Goal: Task Accomplishment & Management: Use online tool/utility

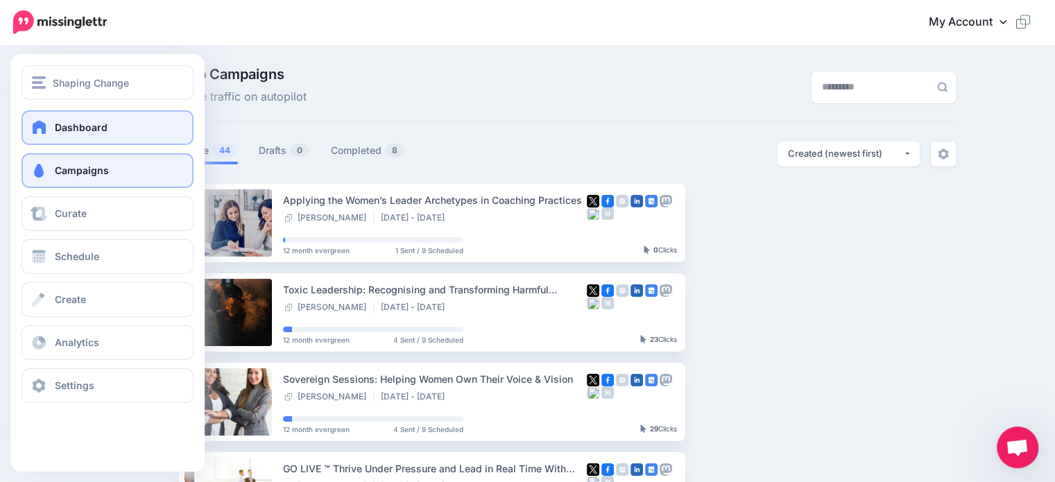
click at [83, 125] on span "Dashboard" at bounding box center [81, 127] width 53 height 12
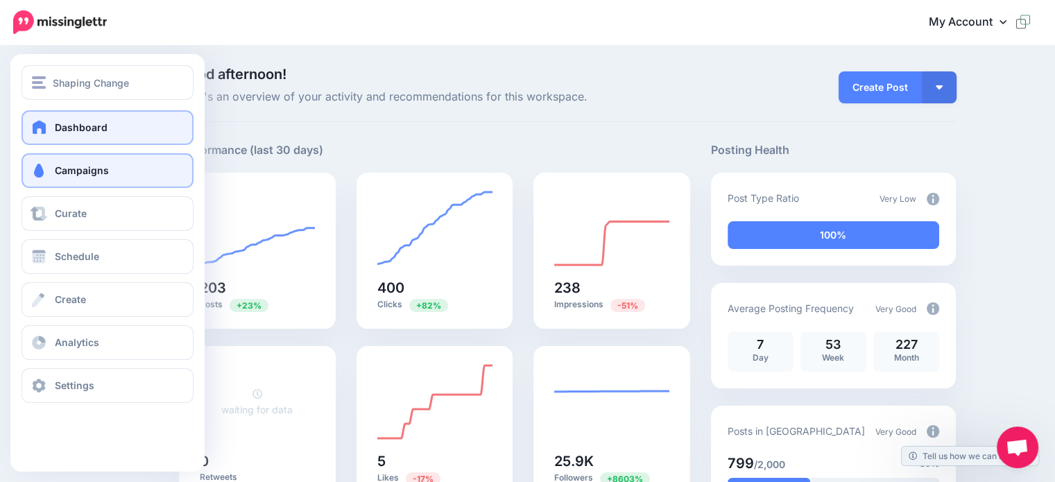
click at [80, 169] on span "Campaigns" at bounding box center [82, 170] width 54 height 12
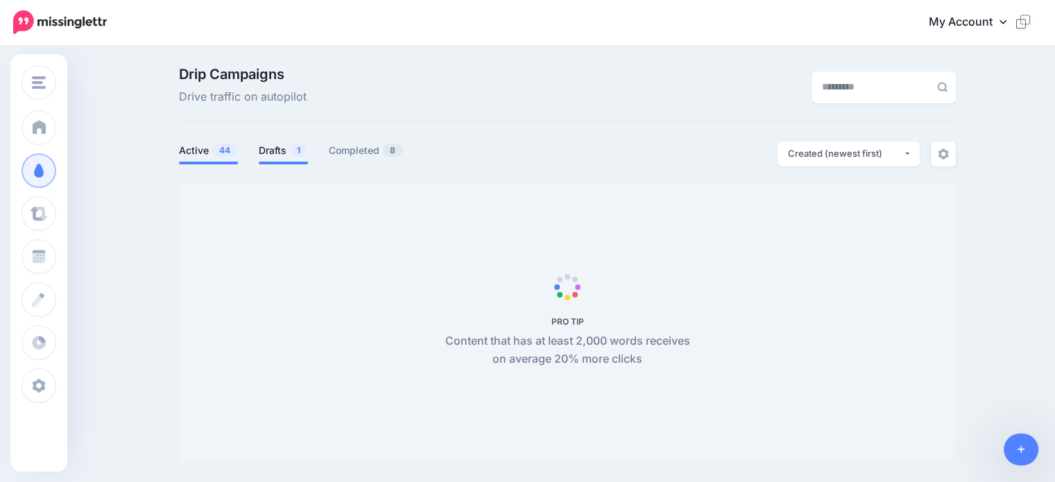
click at [279, 155] on link "Drafts 1" at bounding box center [283, 150] width 49 height 17
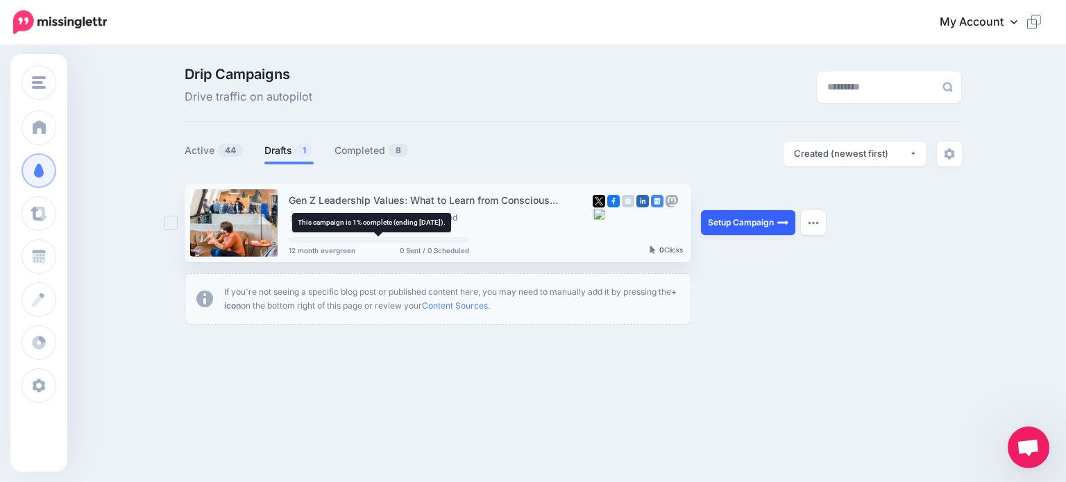
click at [766, 227] on link "Setup Campaign" at bounding box center [748, 222] width 94 height 25
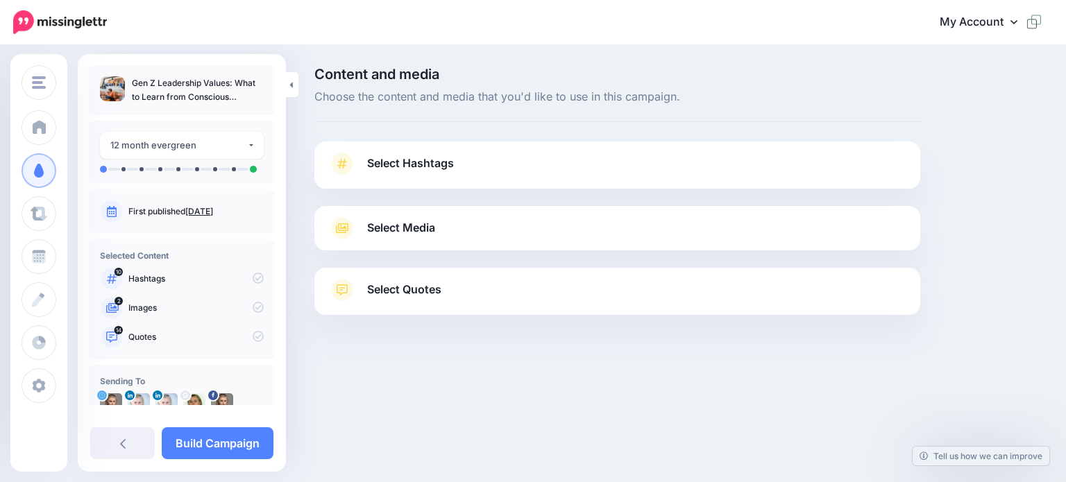
click at [343, 162] on icon at bounding box center [341, 164] width 19 height 22
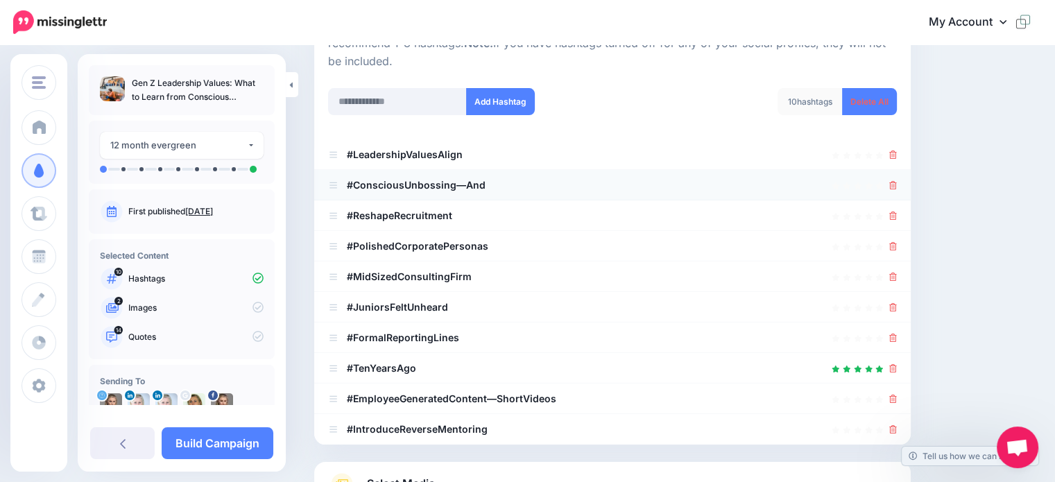
scroll to position [208, 0]
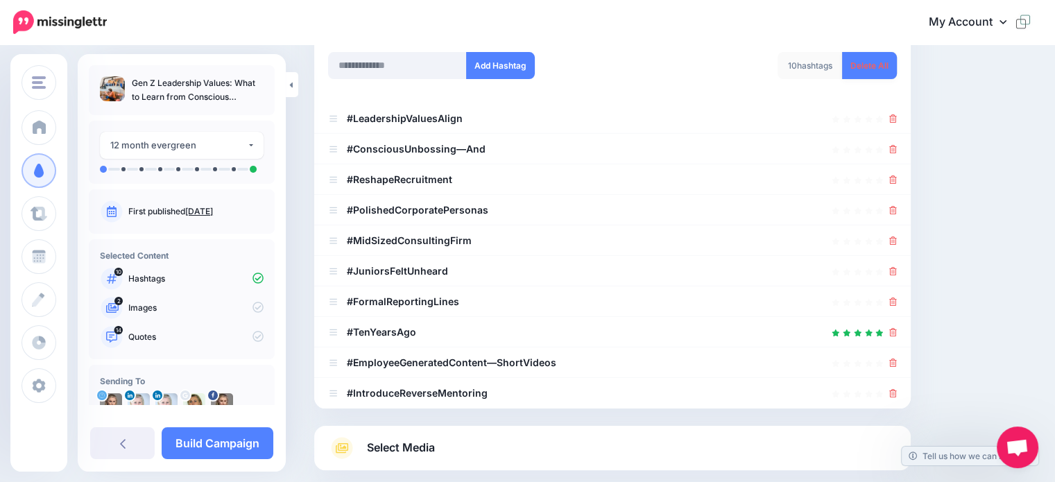
drag, startPoint x: 877, startPoint y: 62, endPoint x: 805, endPoint y: 80, distance: 74.2
click at [876, 62] on link "Delete All" at bounding box center [869, 65] width 55 height 27
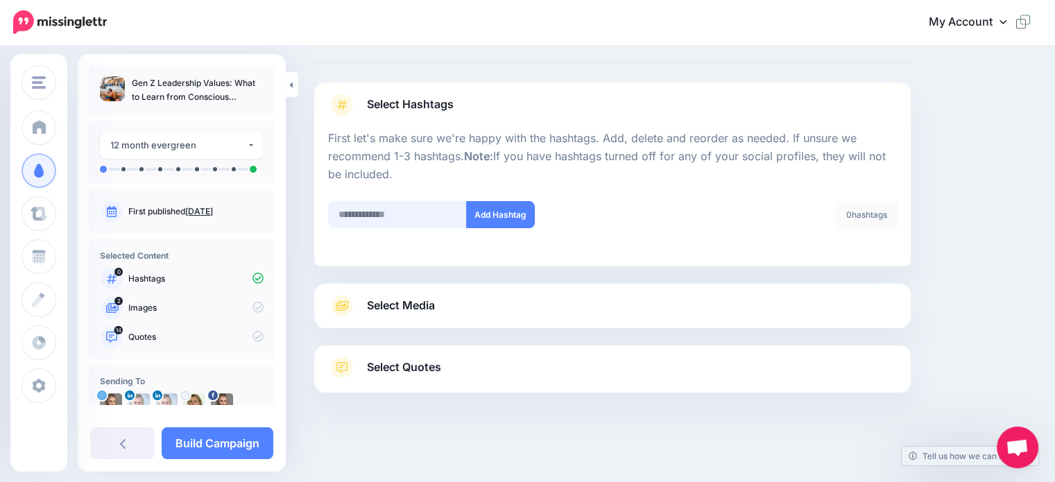
click at [361, 212] on input "text" at bounding box center [397, 214] width 139 height 27
type input "*****"
click at [482, 209] on button "Add Hashtag" at bounding box center [500, 214] width 69 height 27
click at [368, 214] on input "text" at bounding box center [397, 214] width 139 height 27
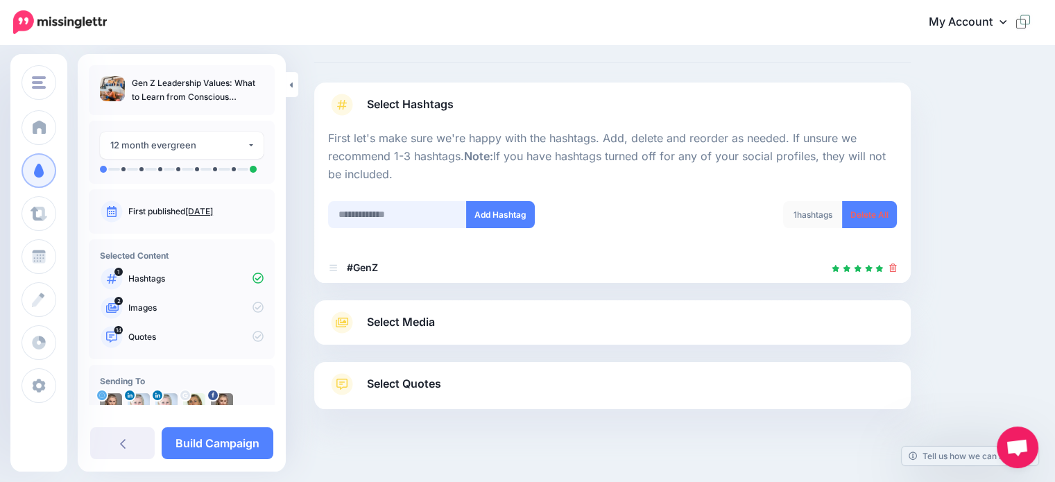
scroll to position [76, 0]
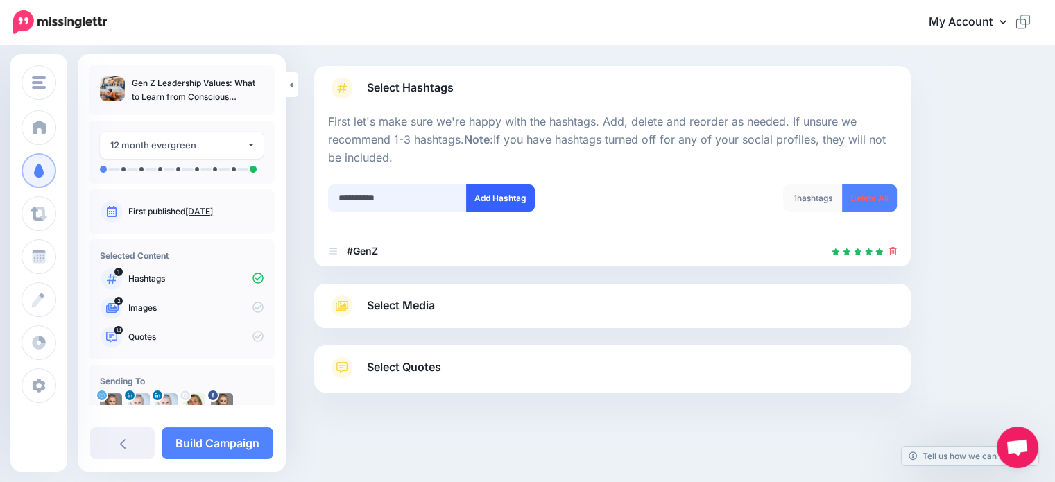
type input "**********"
click at [504, 194] on button "Add Hashtag" at bounding box center [500, 198] width 69 height 27
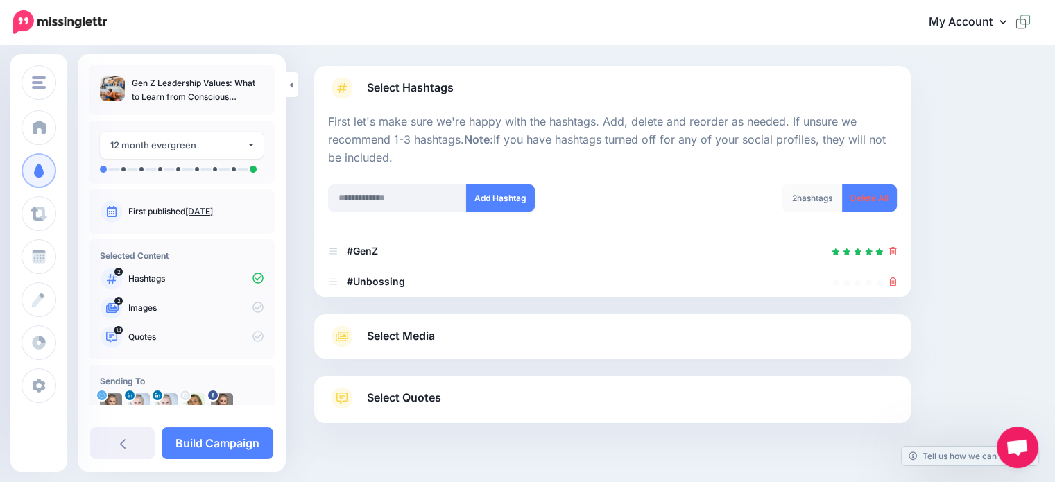
scroll to position [106, 0]
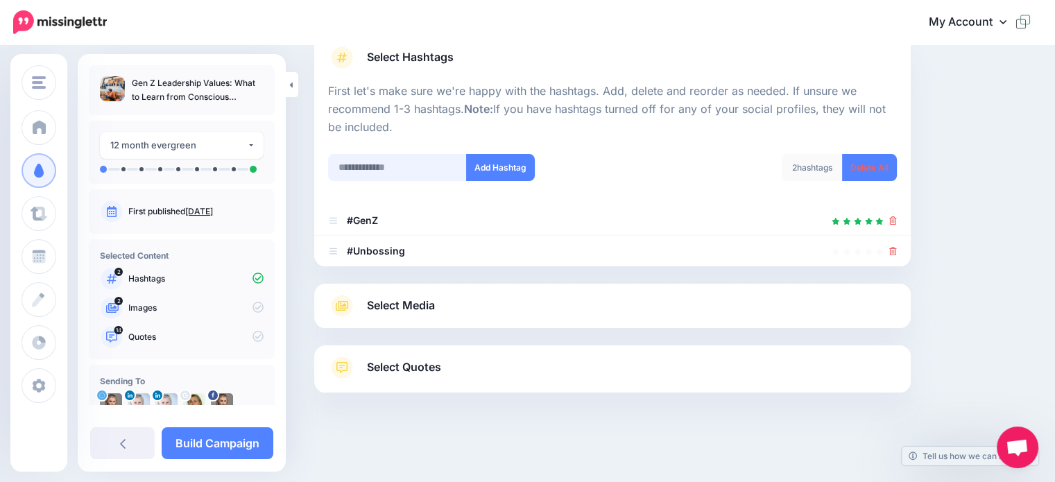
click at [366, 169] on input "text" at bounding box center [397, 167] width 139 height 27
type input "**********"
click at [504, 161] on button "Add Hashtag" at bounding box center [500, 167] width 69 height 27
click at [350, 168] on input "text" at bounding box center [397, 167] width 139 height 27
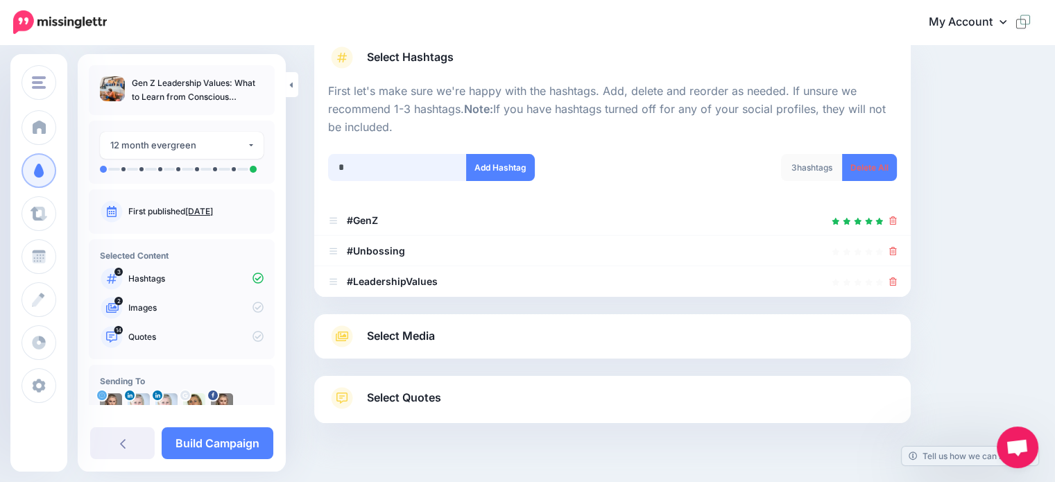
scroll to position [137, 0]
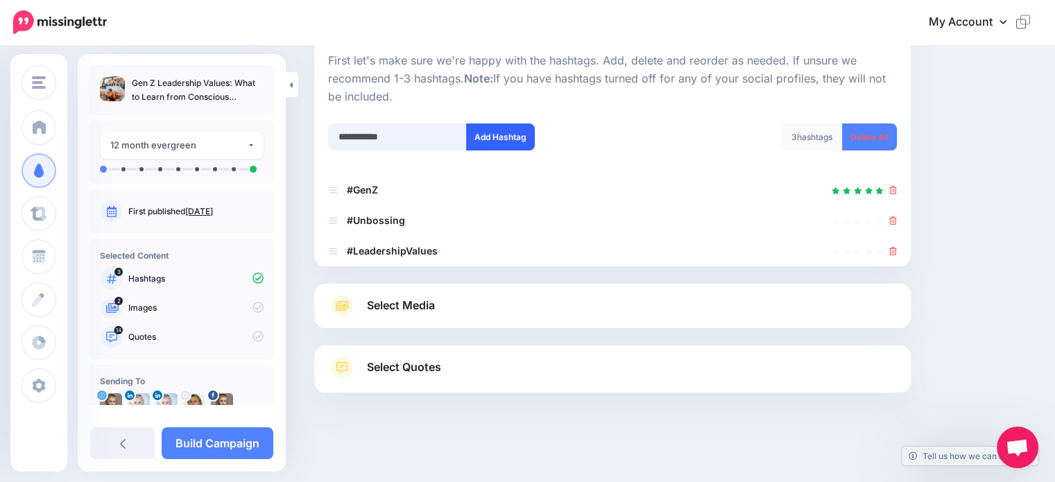
type input "**********"
click at [483, 135] on button "Add Hashtag" at bounding box center [500, 137] width 69 height 27
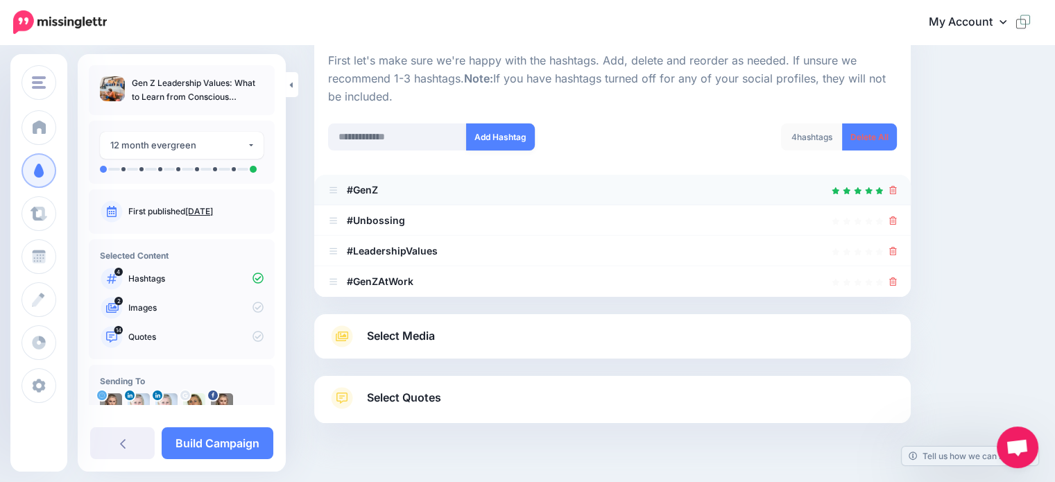
scroll to position [167, 0]
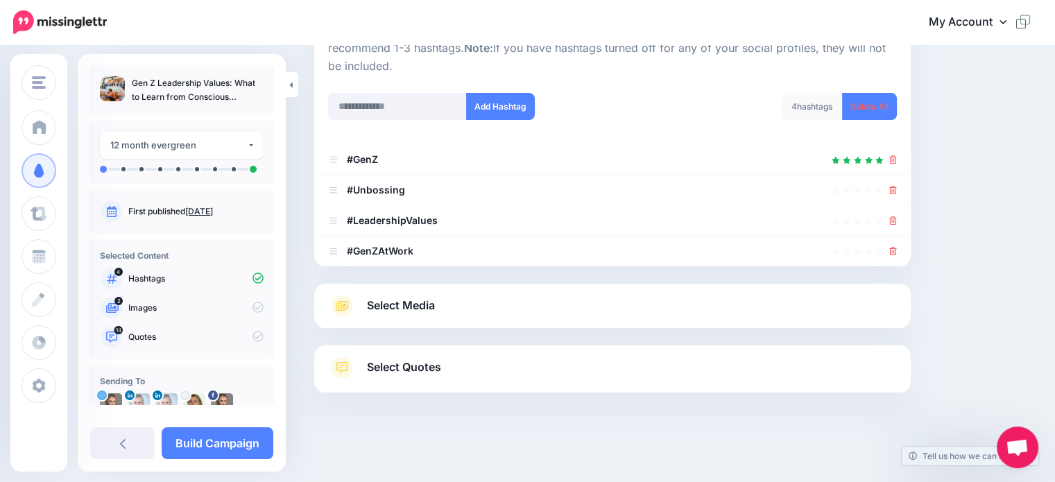
click at [415, 307] on span "Select Media" at bounding box center [401, 305] width 68 height 19
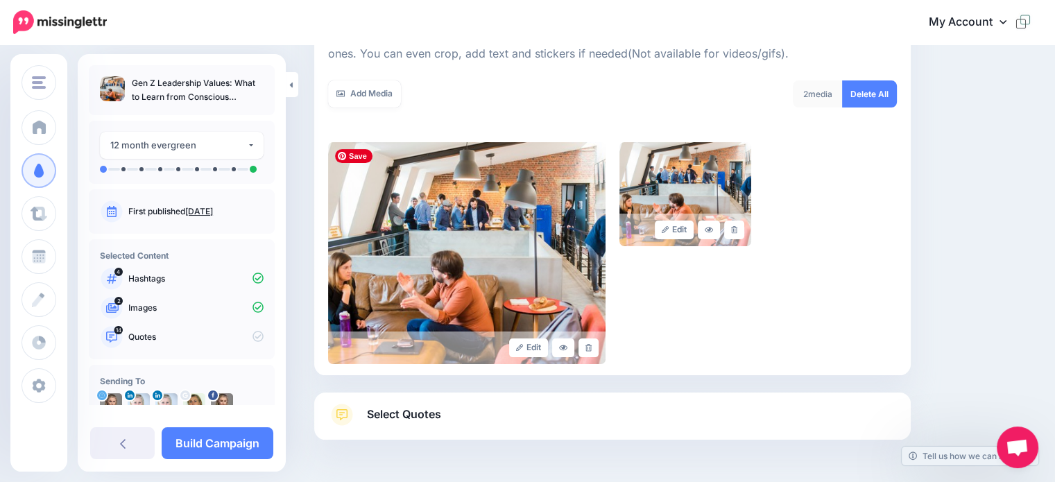
scroll to position [266, 0]
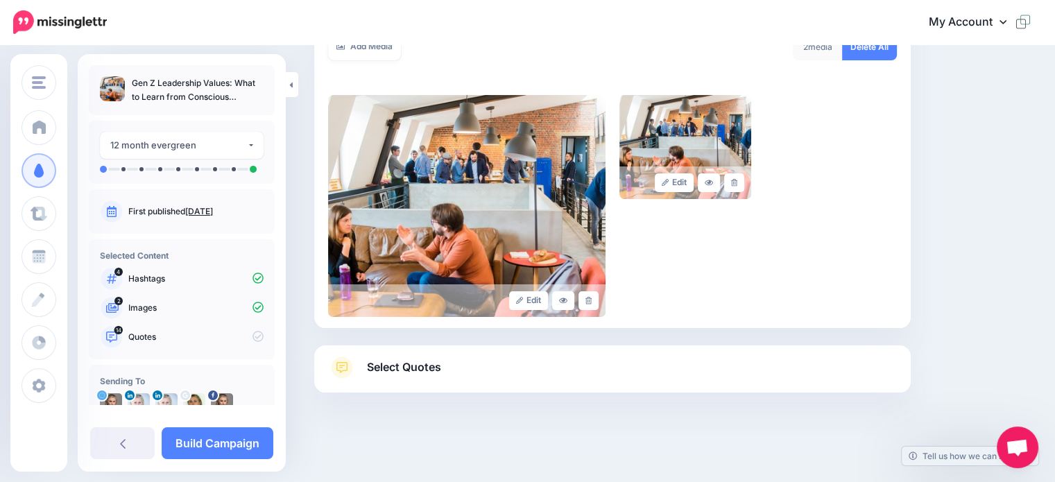
click at [412, 363] on span "Select Quotes" at bounding box center [404, 367] width 74 height 19
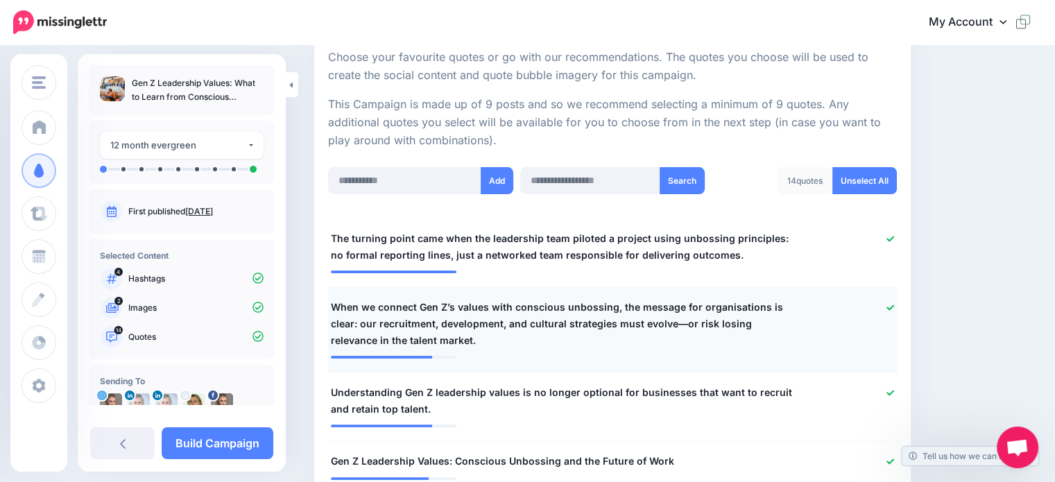
scroll to position [266, 0]
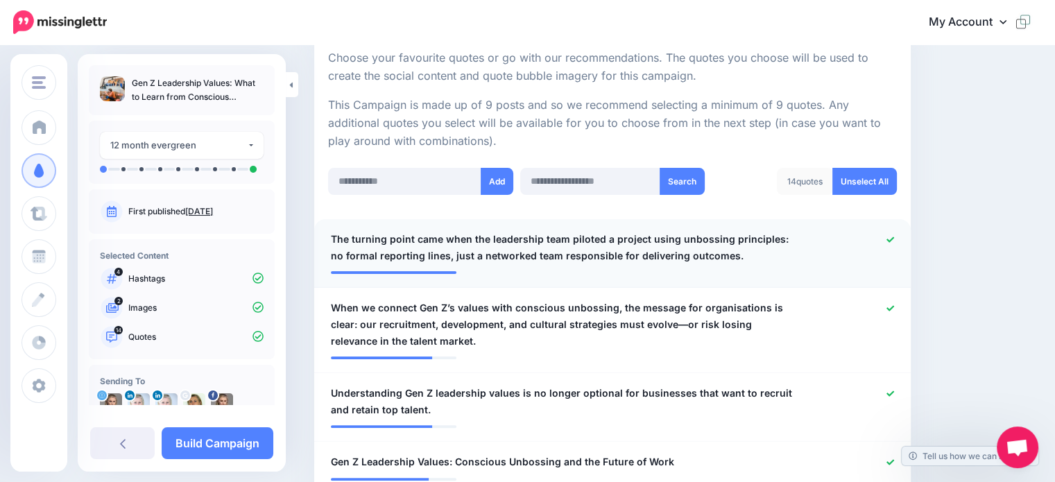
click at [894, 239] on icon at bounding box center [891, 240] width 8 height 6
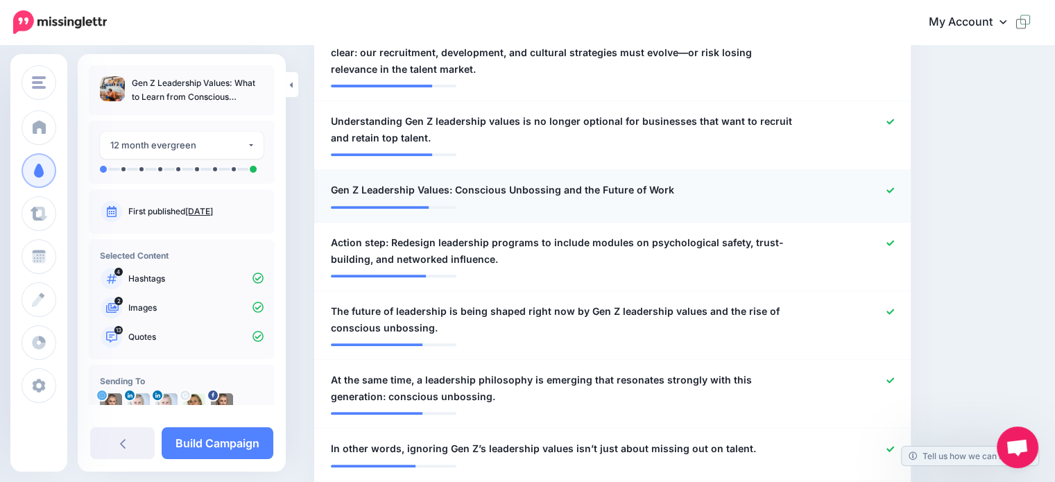
scroll to position [543, 0]
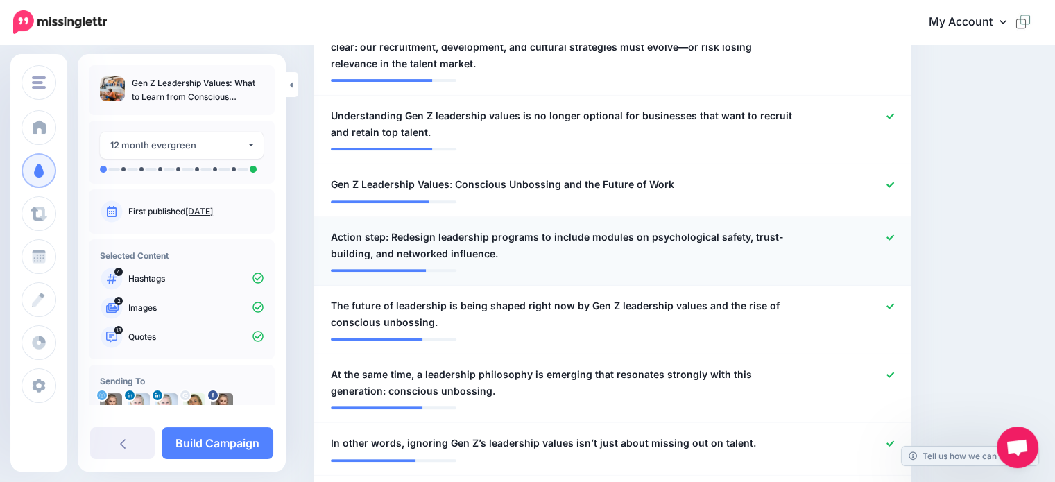
click at [894, 237] on icon at bounding box center [891, 238] width 8 height 6
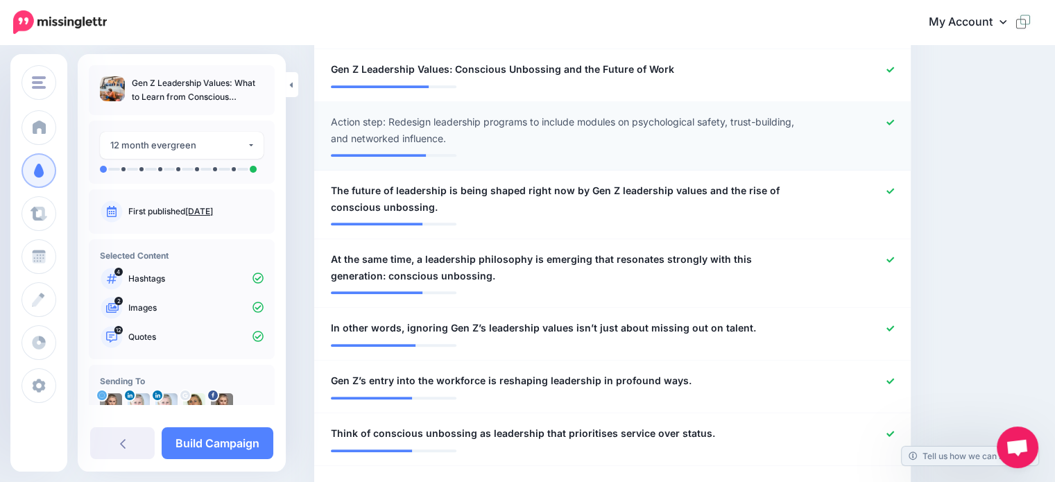
scroll to position [682, 0]
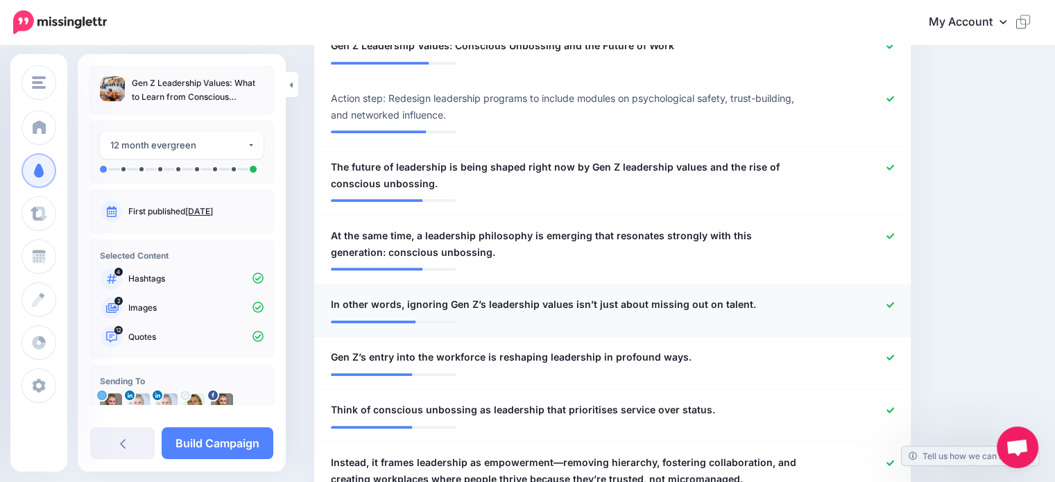
click at [894, 305] on icon at bounding box center [891, 305] width 8 height 6
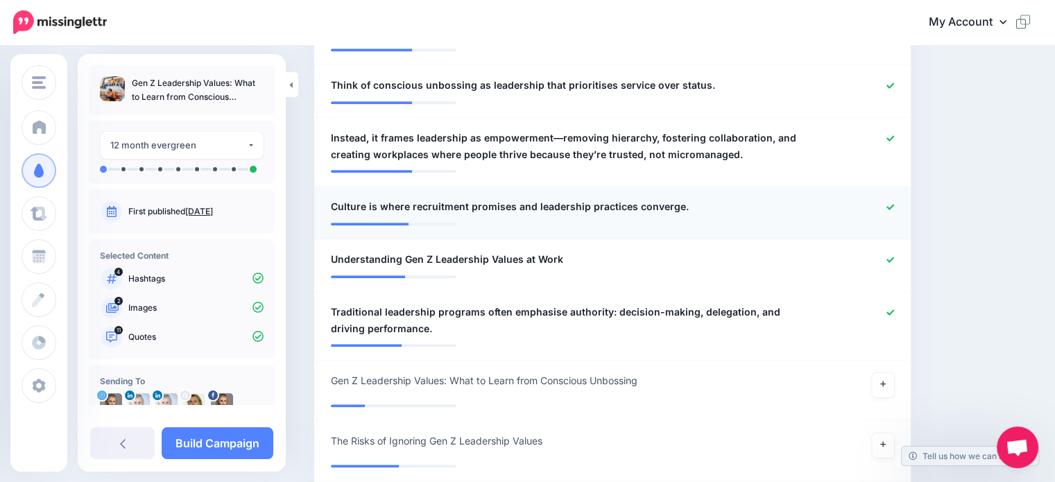
scroll to position [1029, 0]
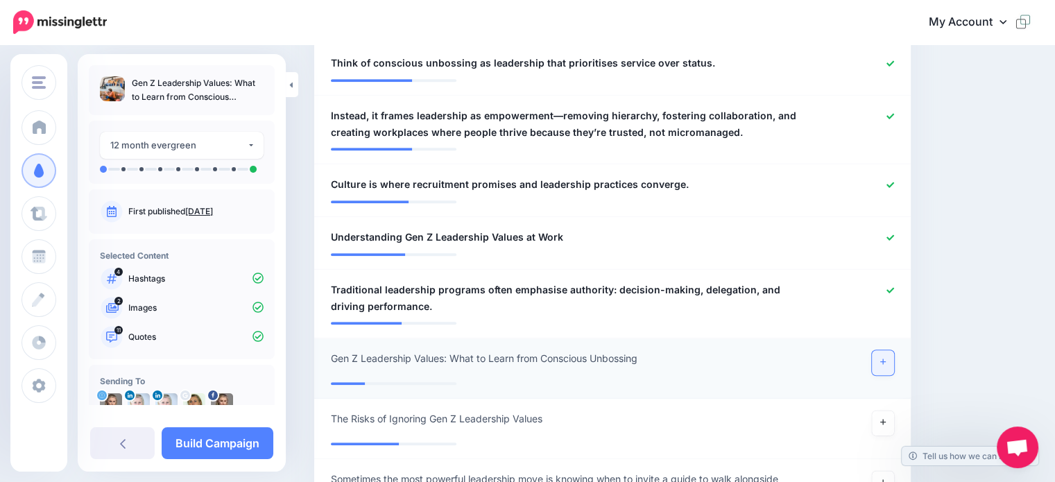
click at [890, 366] on link at bounding box center [883, 362] width 22 height 25
click at [894, 287] on icon at bounding box center [891, 291] width 8 height 8
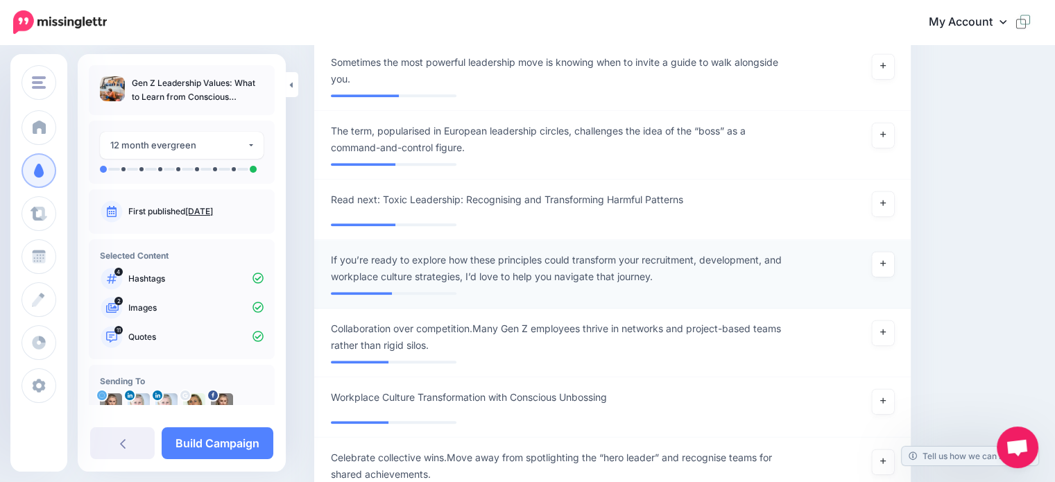
scroll to position [1515, 0]
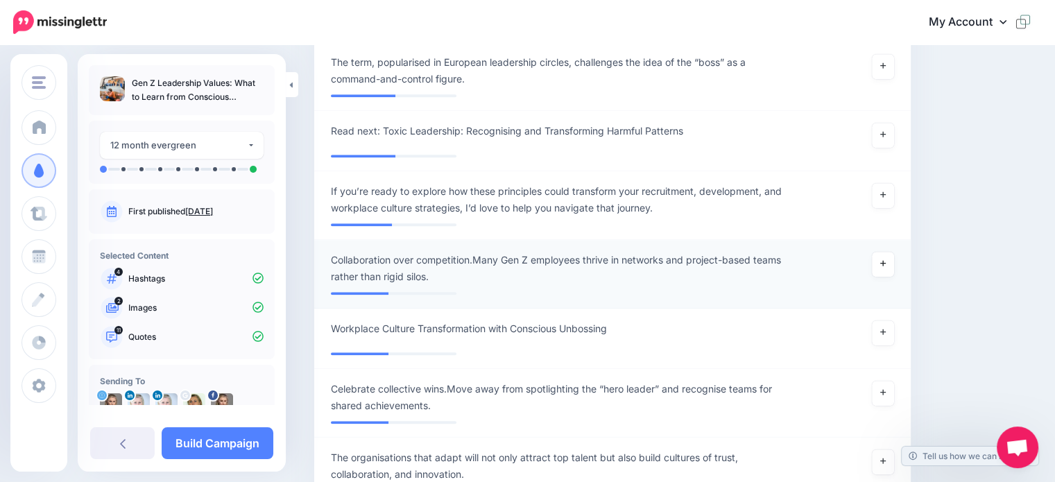
drag, startPoint x: 886, startPoint y: 266, endPoint x: 853, endPoint y: 267, distance: 33.3
click at [885, 266] on link at bounding box center [883, 264] width 22 height 25
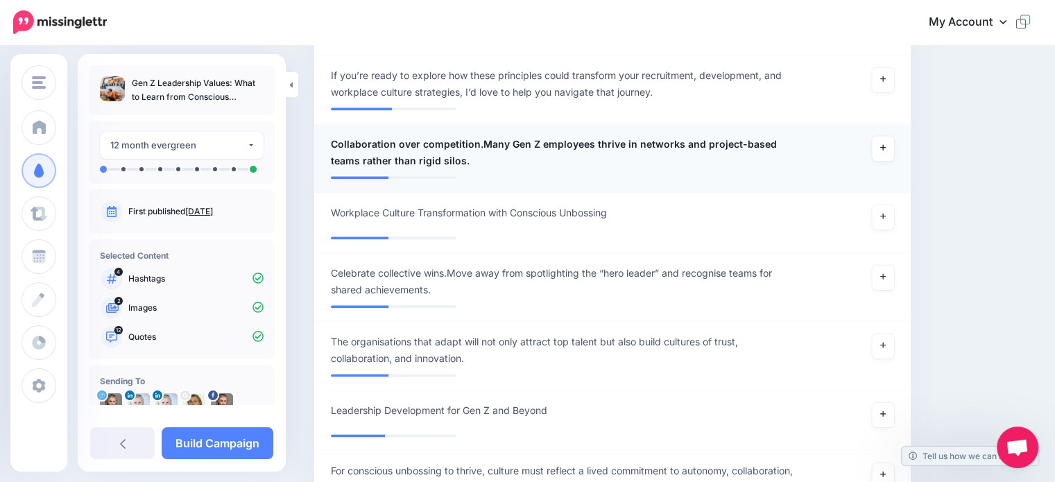
scroll to position [1654, 0]
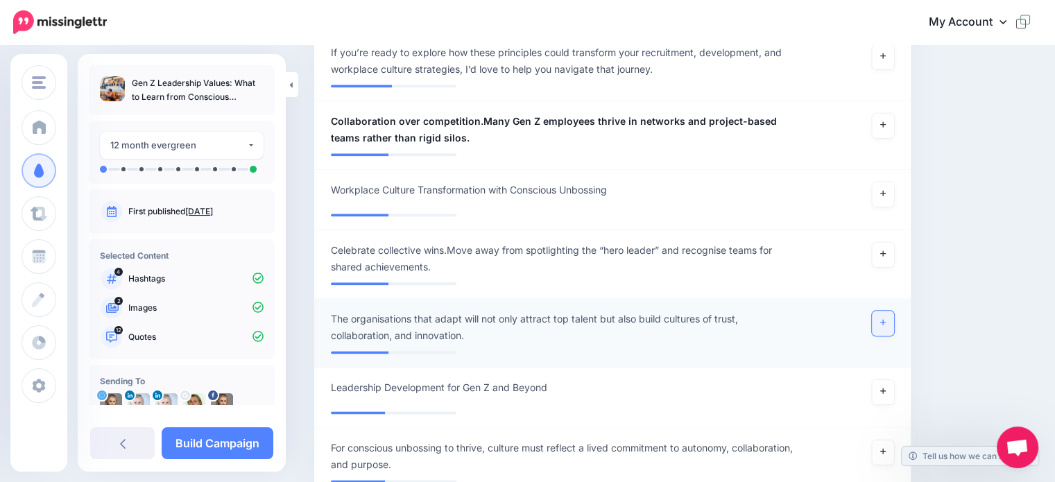
click at [886, 324] on icon at bounding box center [884, 323] width 6 height 8
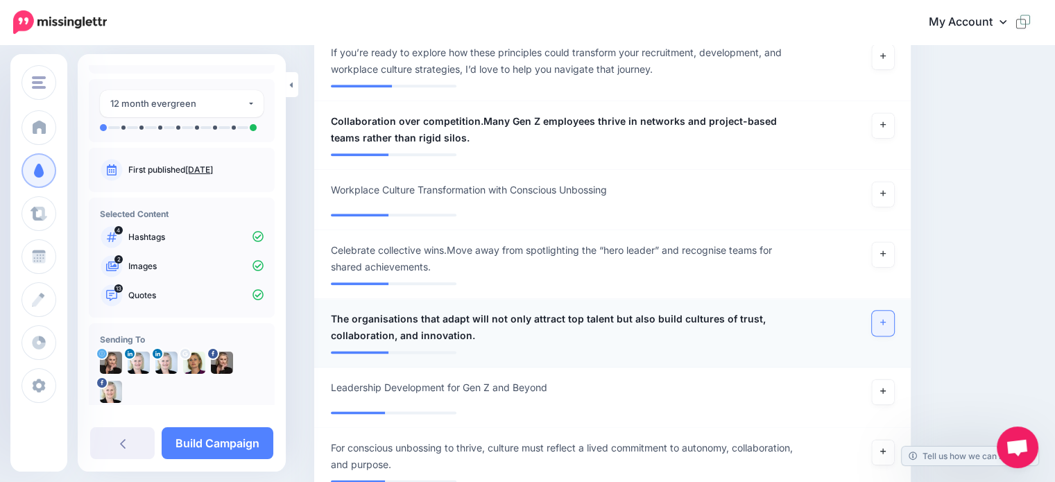
scroll to position [62, 0]
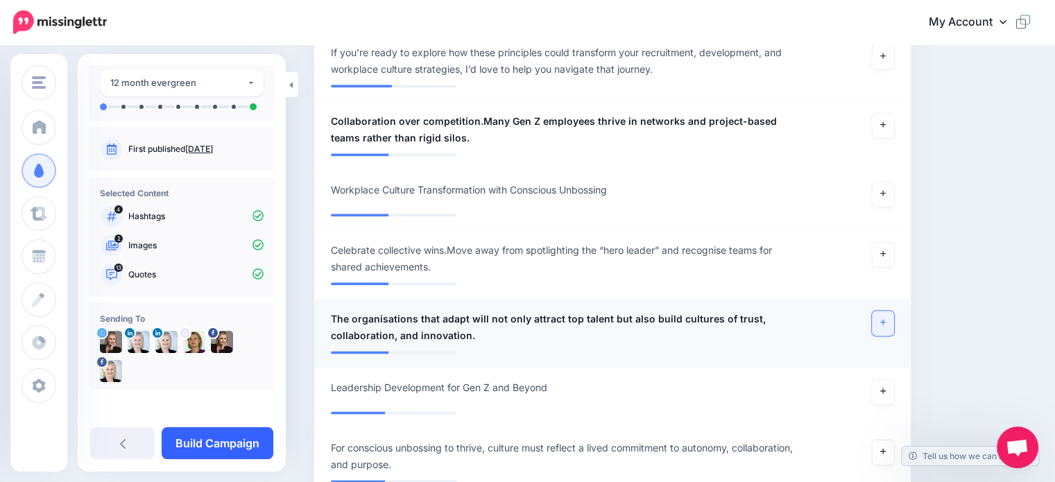
click at [219, 447] on link "Build Campaign" at bounding box center [218, 443] width 112 height 32
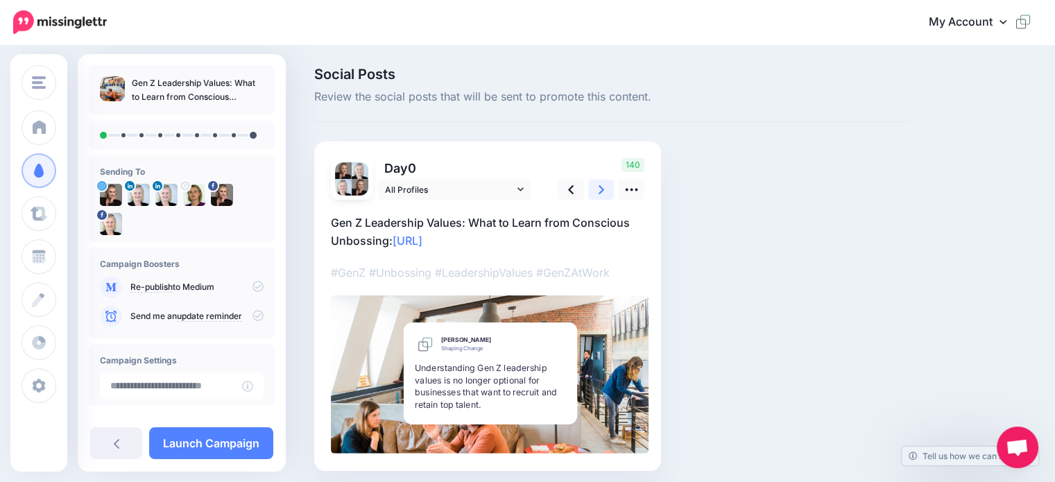
click at [600, 185] on icon at bounding box center [602, 189] width 6 height 15
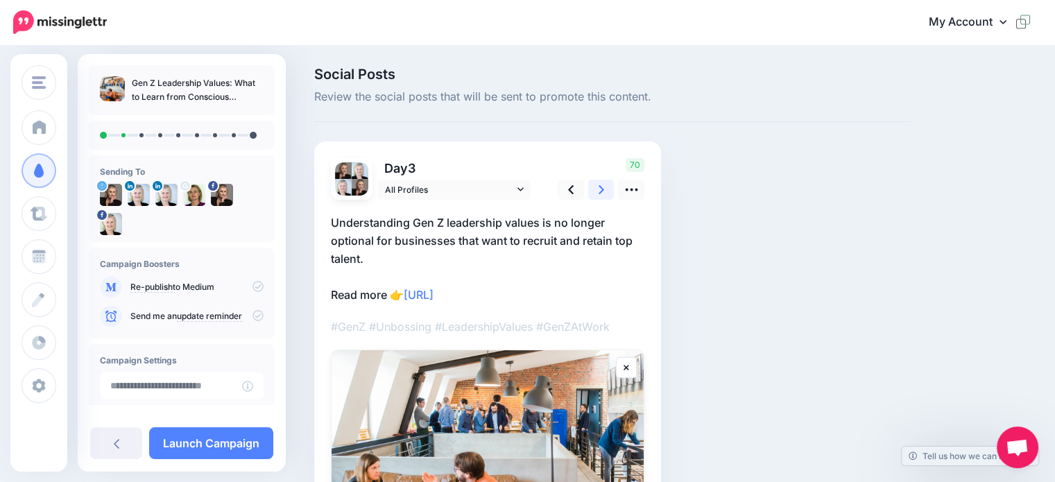
click at [602, 191] on icon at bounding box center [602, 189] width 6 height 9
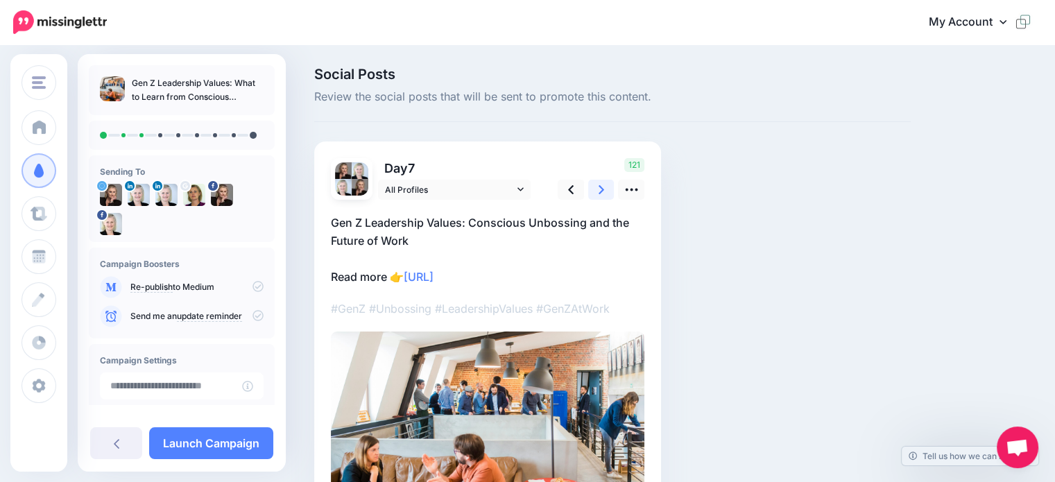
click at [606, 195] on link at bounding box center [601, 190] width 26 height 20
click at [595, 195] on link at bounding box center [601, 190] width 26 height 20
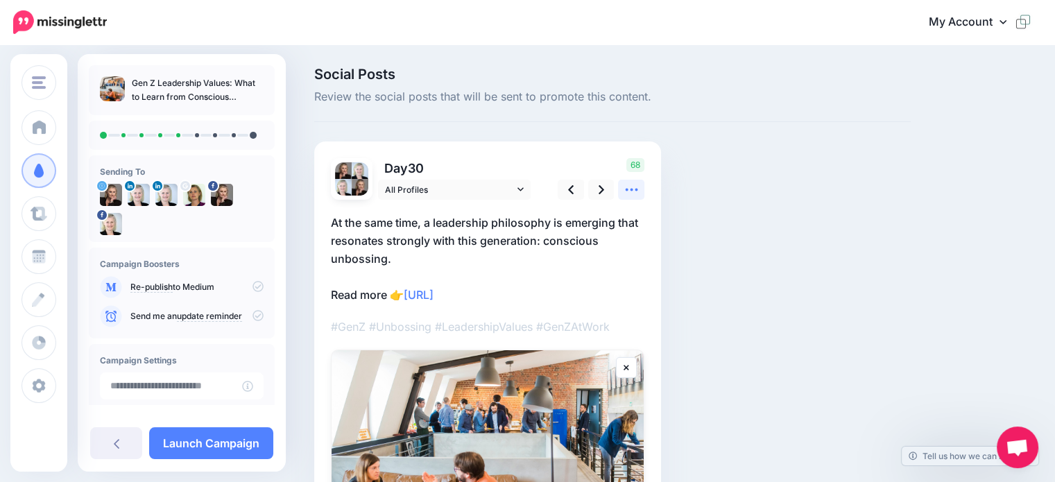
click at [637, 196] on icon at bounding box center [632, 189] width 15 height 15
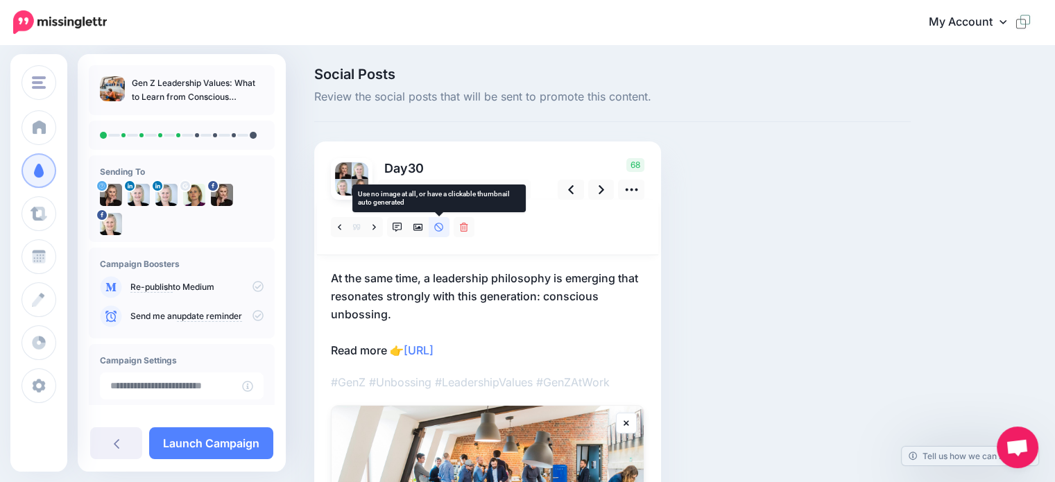
click at [438, 228] on icon at bounding box center [439, 228] width 10 height 10
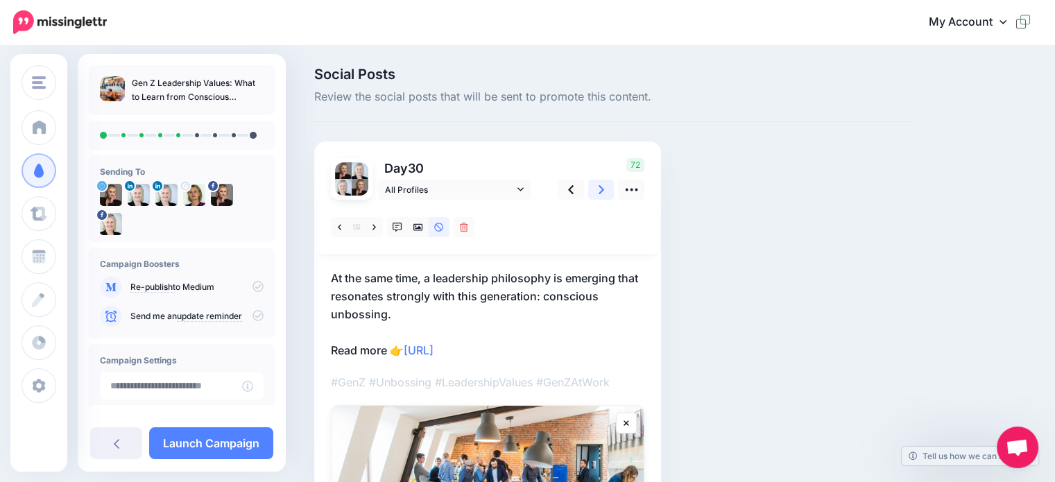
click at [602, 194] on icon at bounding box center [602, 189] width 6 height 15
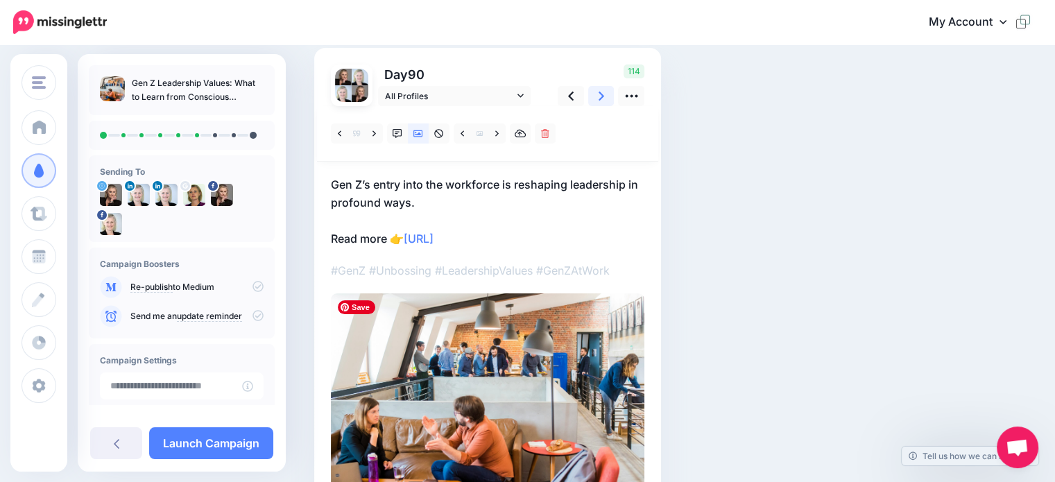
scroll to position [69, 0]
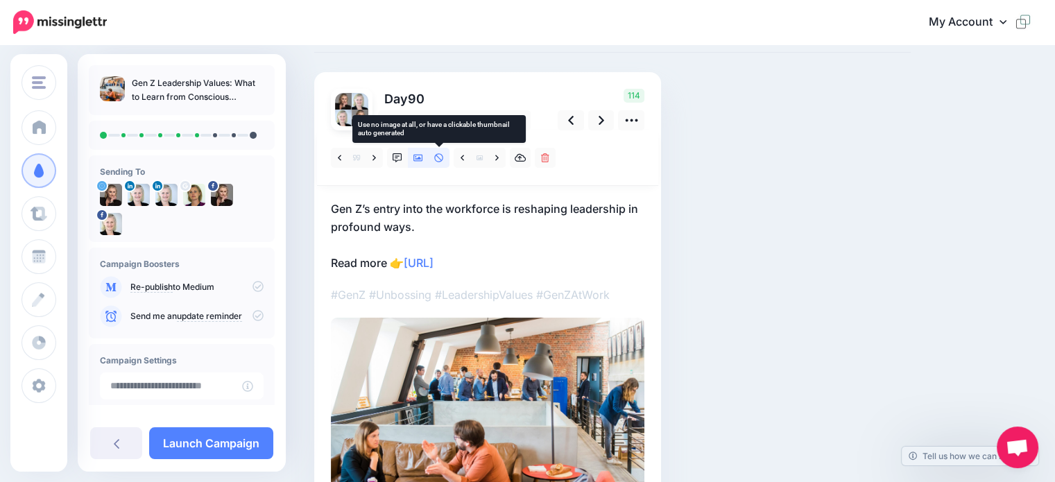
click at [440, 160] on icon at bounding box center [439, 158] width 10 height 10
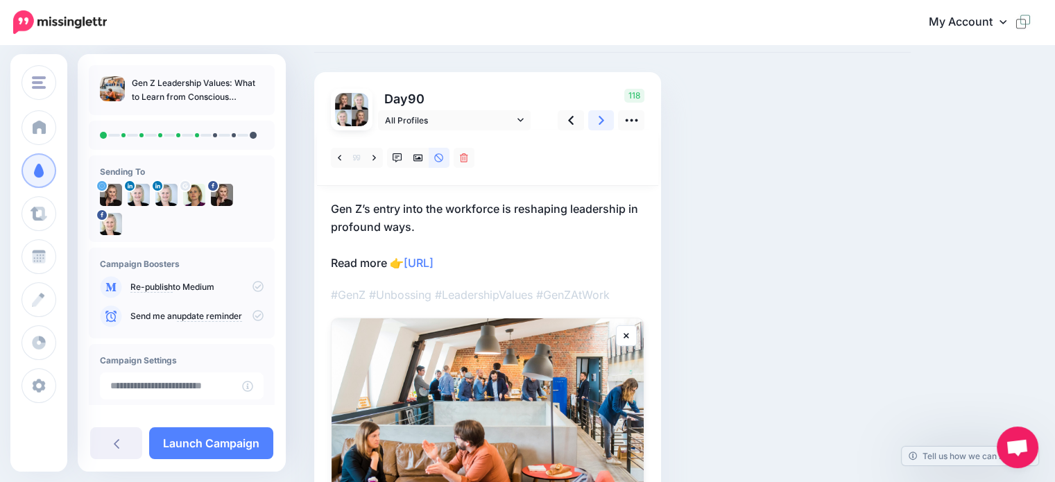
click at [602, 125] on icon at bounding box center [602, 120] width 6 height 15
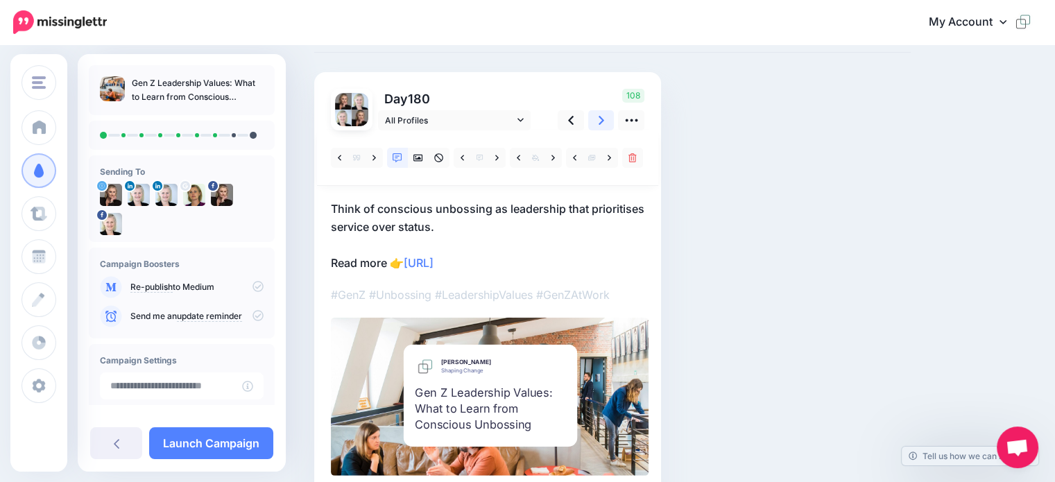
click at [605, 119] on link at bounding box center [601, 120] width 26 height 20
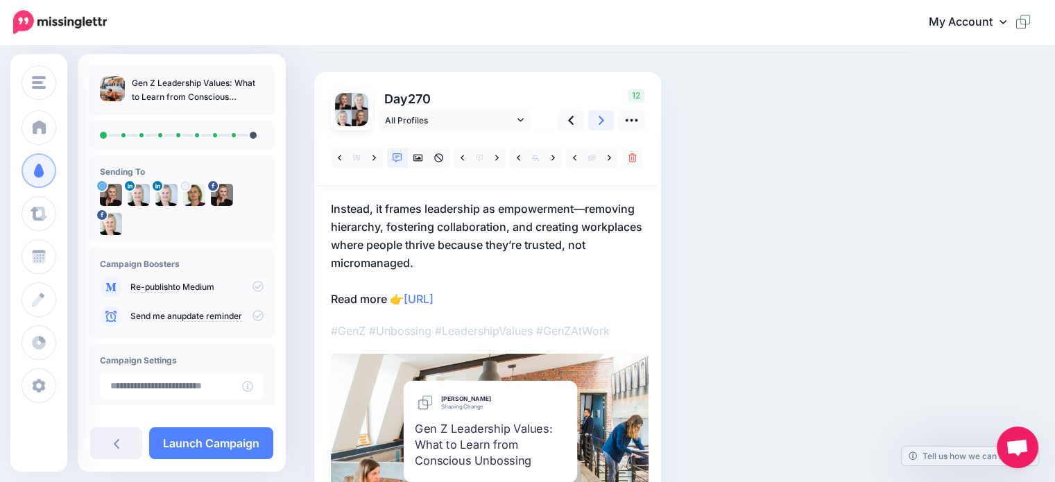
click at [599, 121] on icon at bounding box center [602, 120] width 6 height 15
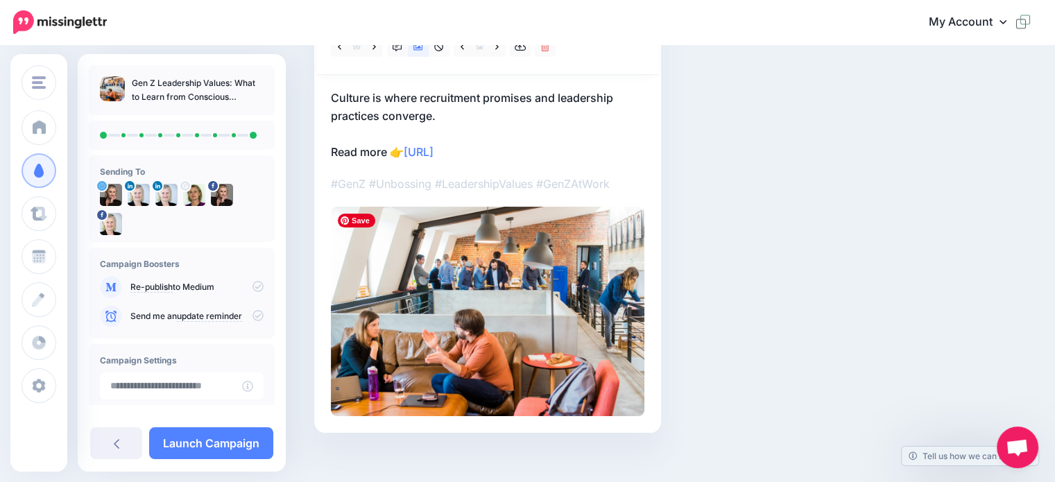
scroll to position [0, 0]
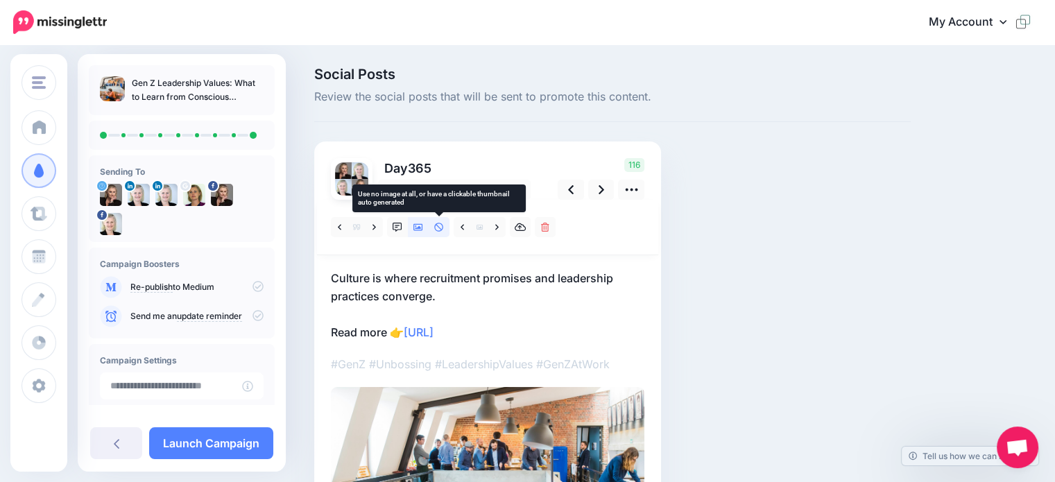
click at [436, 226] on icon at bounding box center [439, 228] width 10 height 10
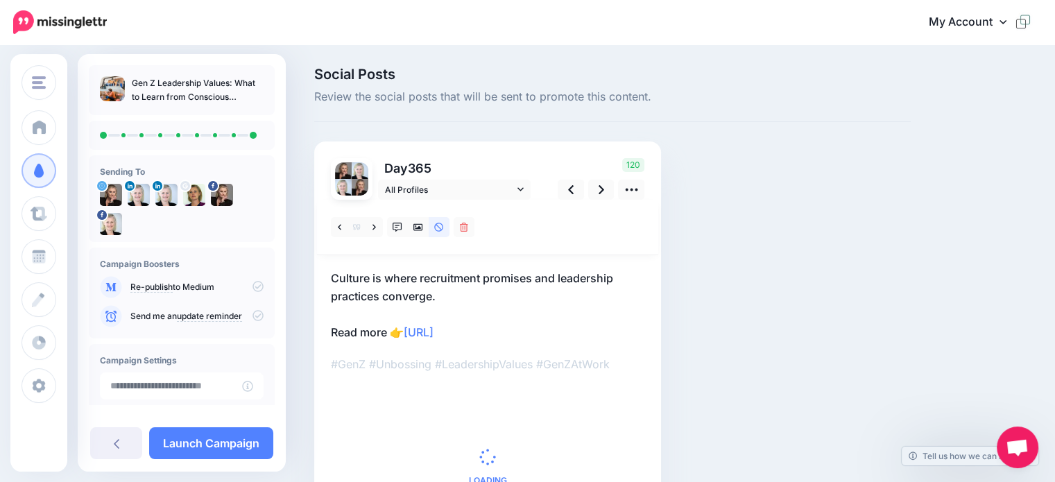
click at [253, 316] on icon at bounding box center [258, 315] width 11 height 11
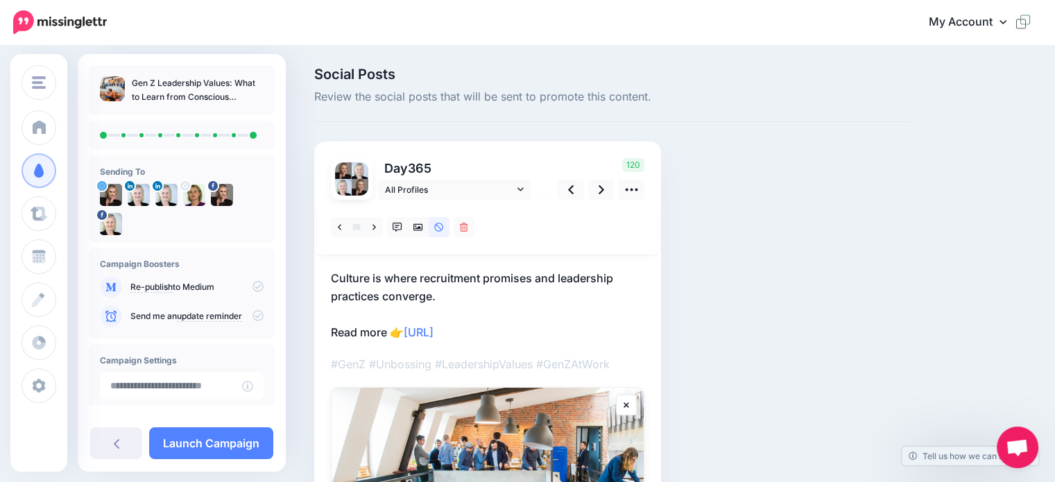
click at [253, 317] on icon at bounding box center [258, 315] width 11 height 11
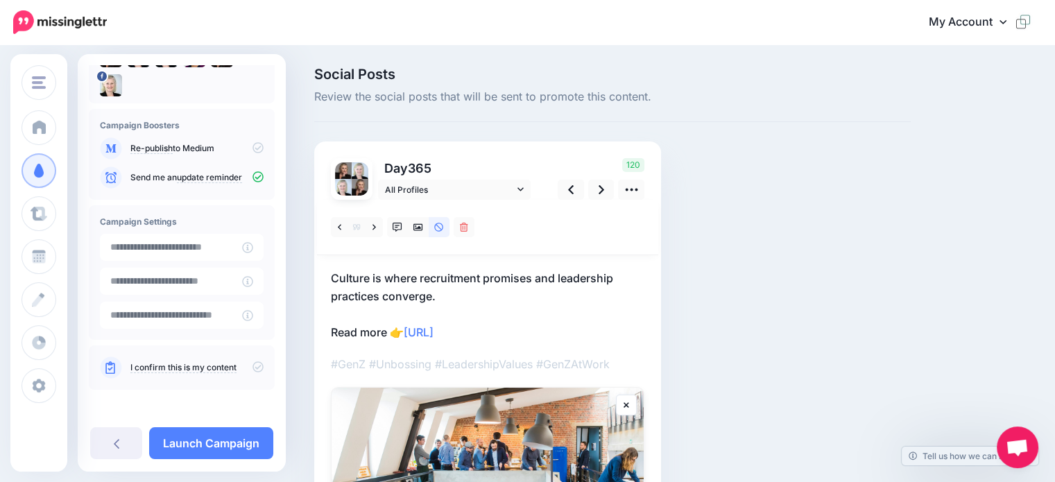
scroll to position [139, 0]
click at [253, 366] on icon at bounding box center [258, 366] width 11 height 11
click at [201, 441] on link "Launch Campaign" at bounding box center [211, 443] width 124 height 32
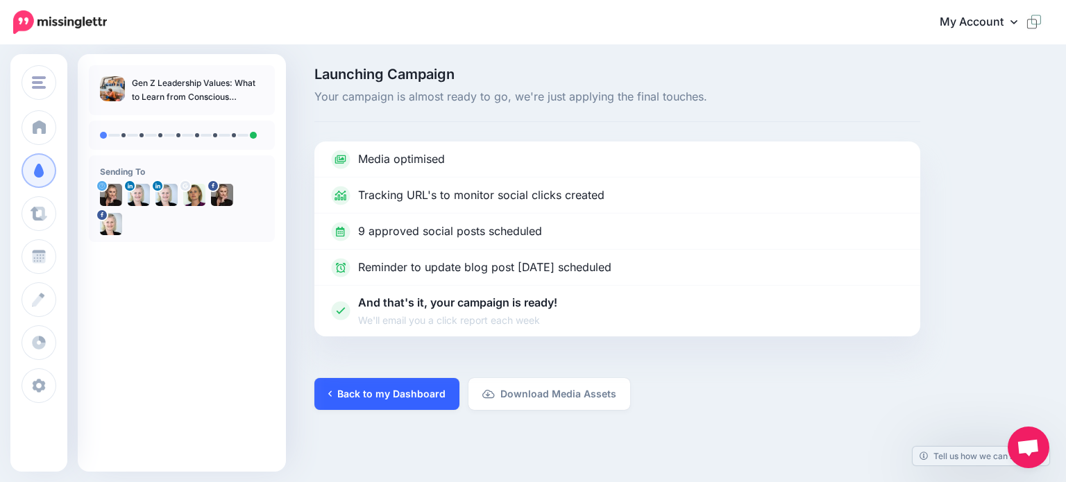
click at [382, 397] on link "Back to my Dashboard" at bounding box center [386, 394] width 145 height 32
